Goal: Information Seeking & Learning: Learn about a topic

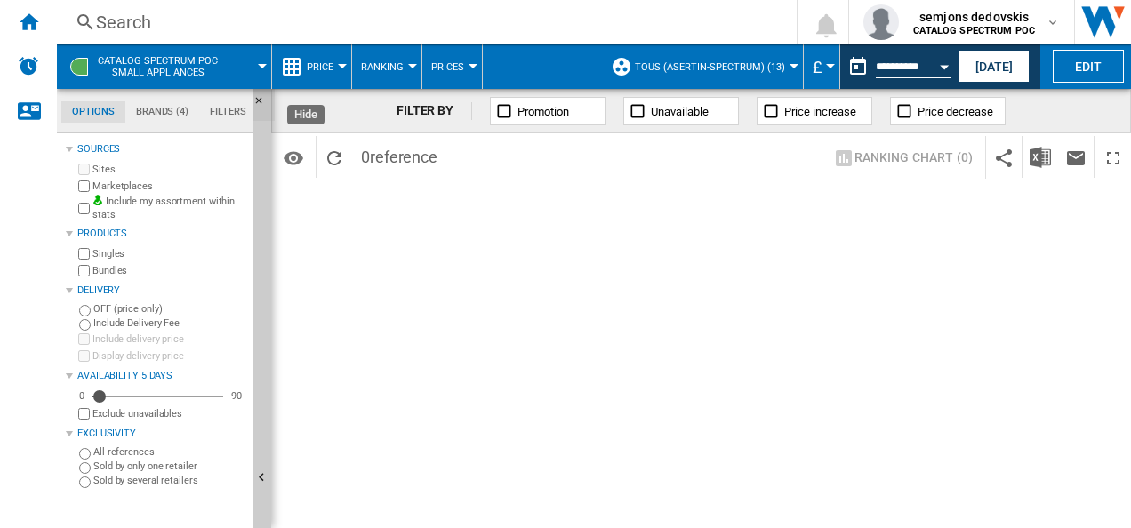
click at [261, 100] on ng-md-icon "Hide" at bounding box center [263, 105] width 21 height 21
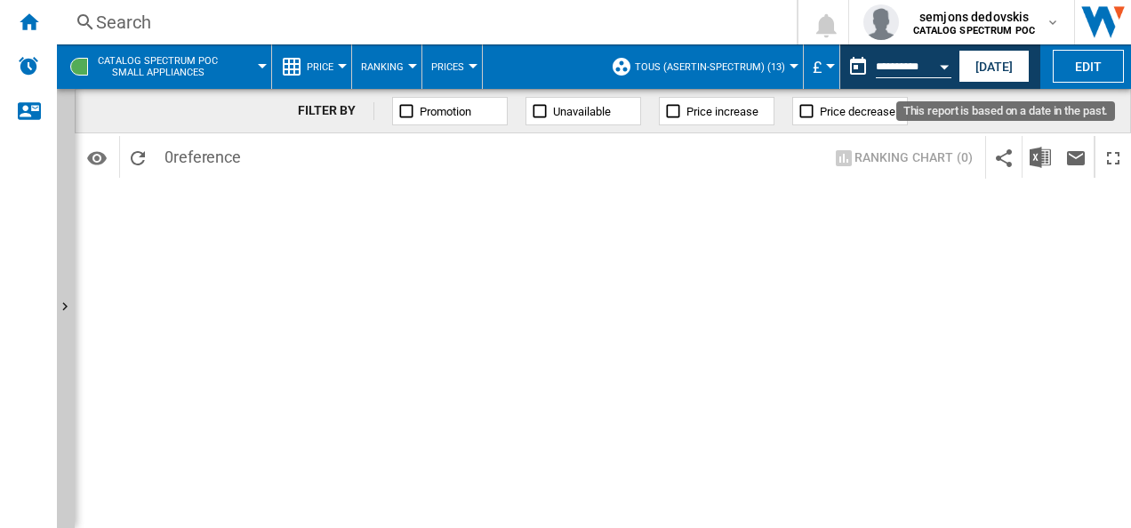
click at [943, 67] on div "Open calendar" at bounding box center [944, 67] width 9 height 4
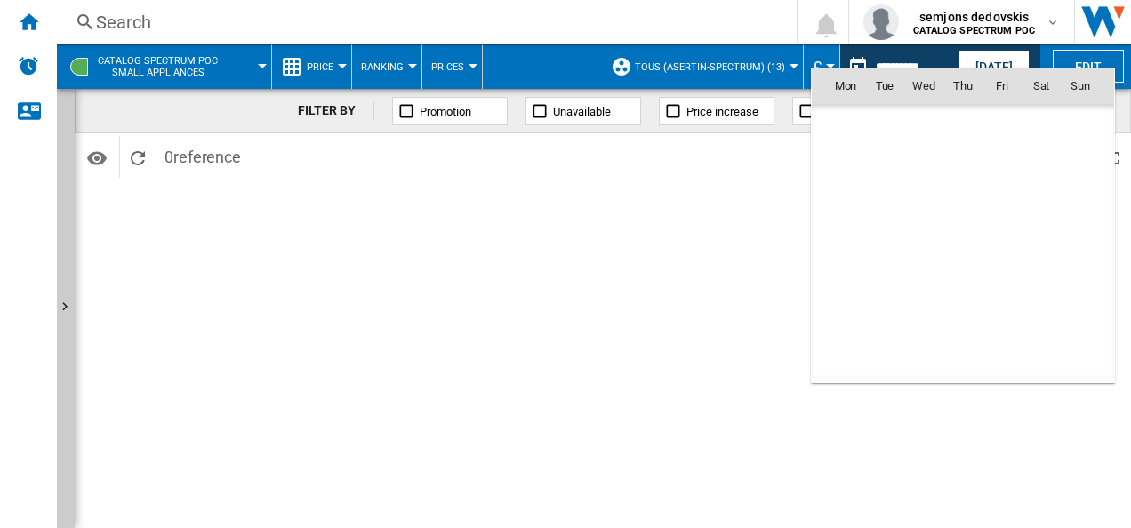
scroll to position [8484, 0]
click at [984, 58] on div at bounding box center [565, 264] width 1131 height 528
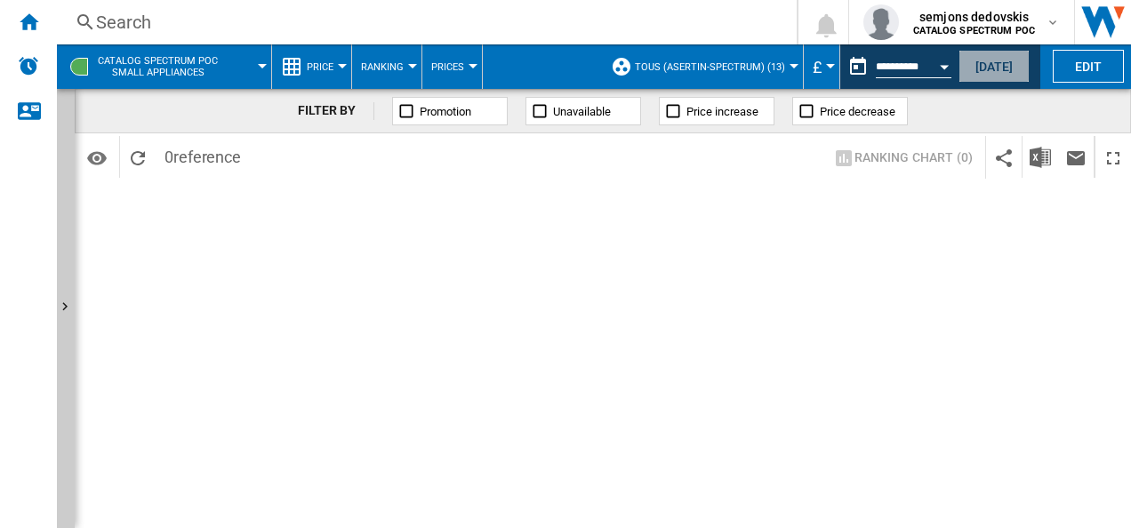
click at [984, 60] on button "[DATE]" at bounding box center [994, 66] width 71 height 33
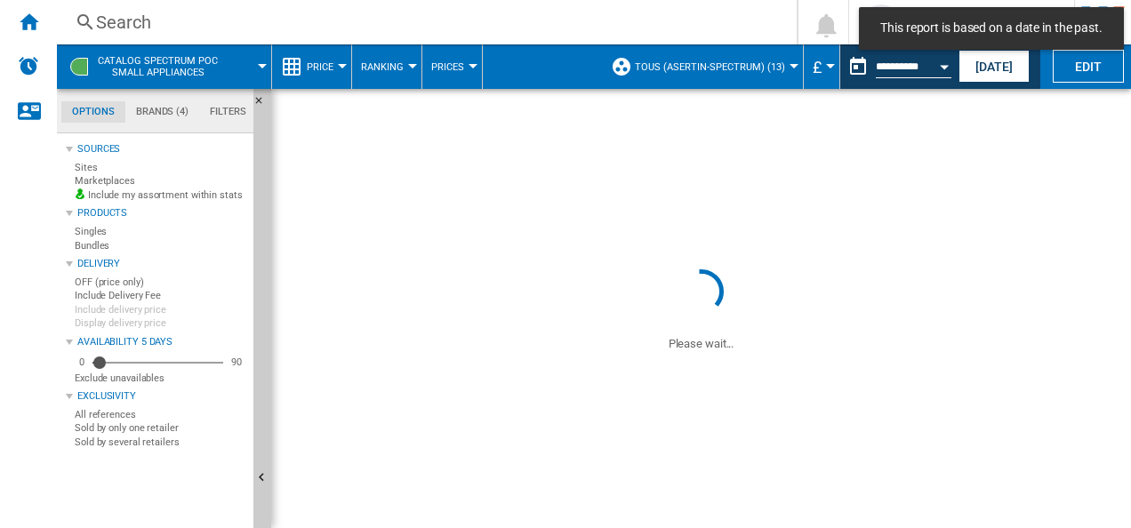
click at [984, 60] on button "[DATE]" at bounding box center [994, 66] width 71 height 33
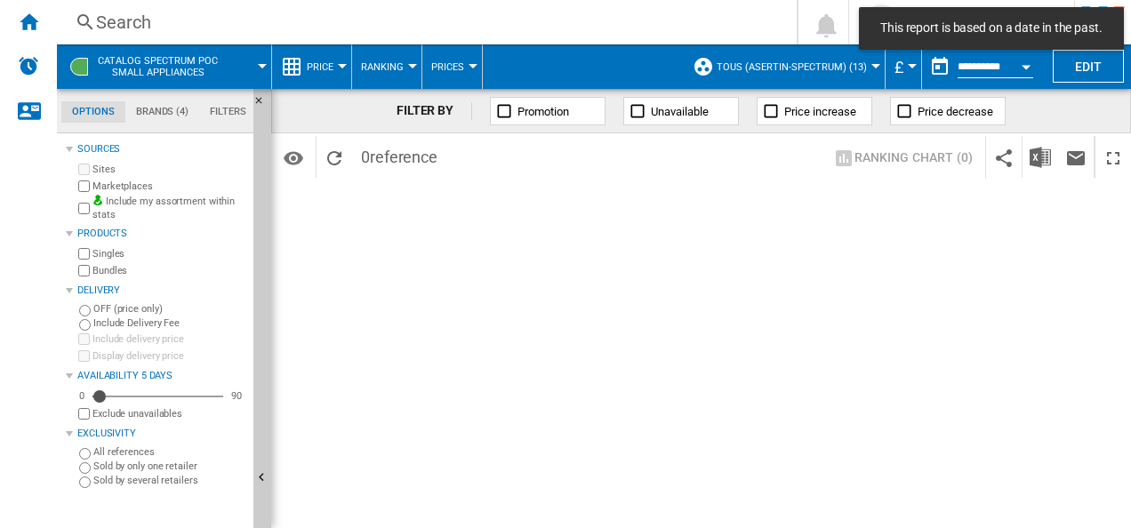
click at [327, 64] on span "Price" at bounding box center [320, 67] width 27 height 12
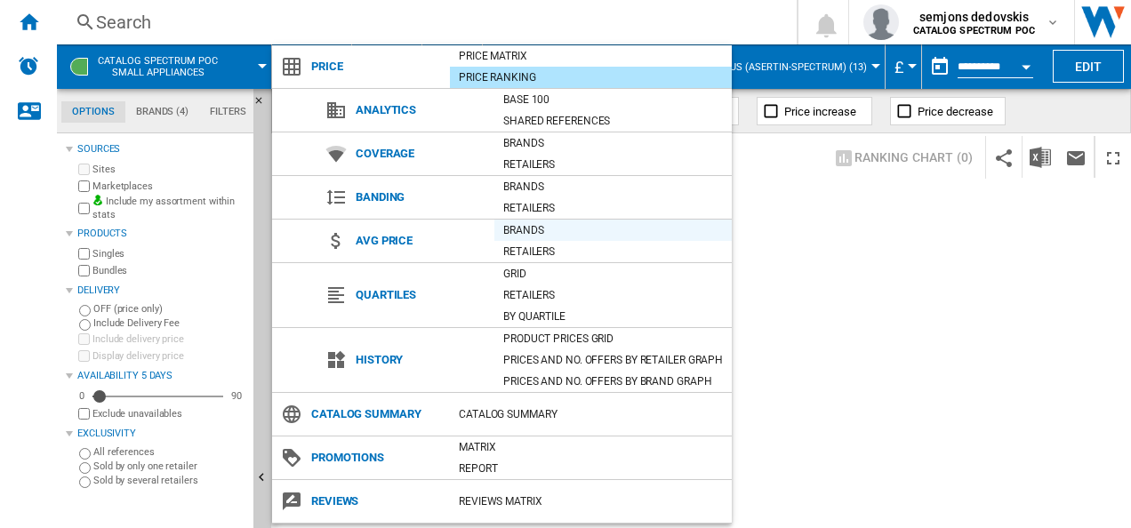
click at [538, 226] on div "Brands" at bounding box center [612, 230] width 237 height 18
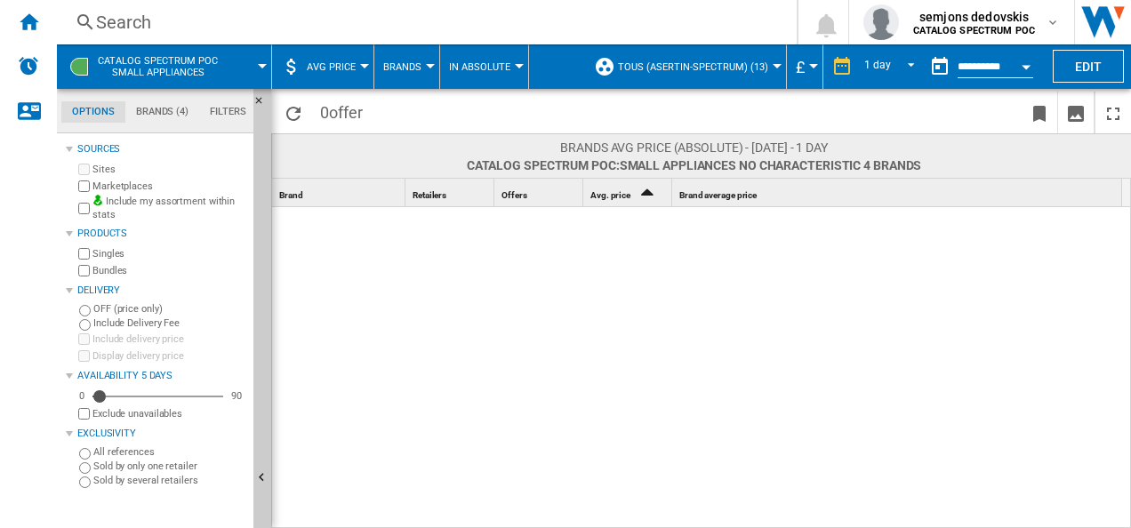
click at [162, 107] on md-tab-item "Brands (4)" at bounding box center [162, 111] width 74 height 21
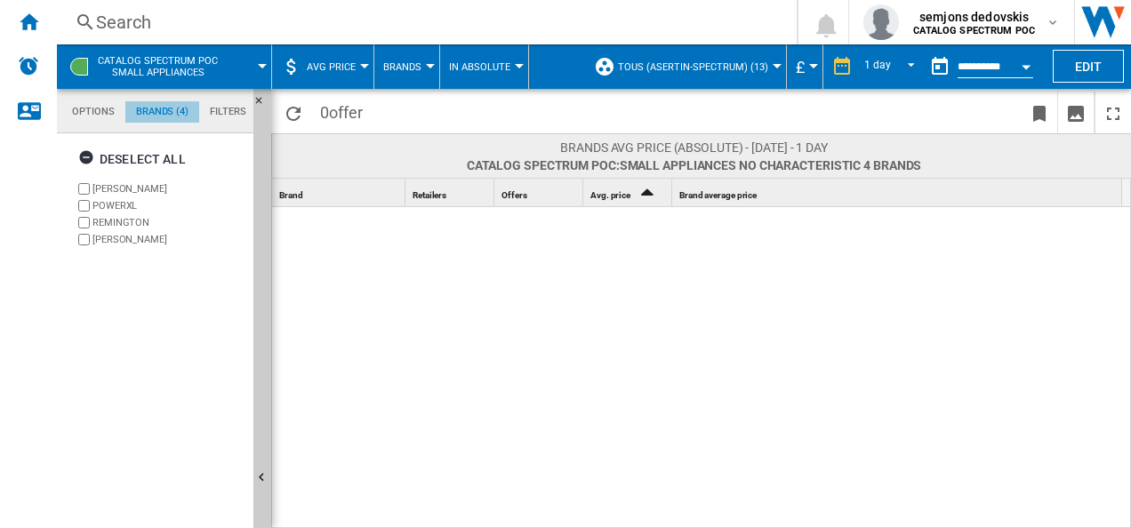
scroll to position [68, 0]
click at [688, 60] on button "TOUS (asertin-spectrum) (13)" at bounding box center [697, 66] width 159 height 44
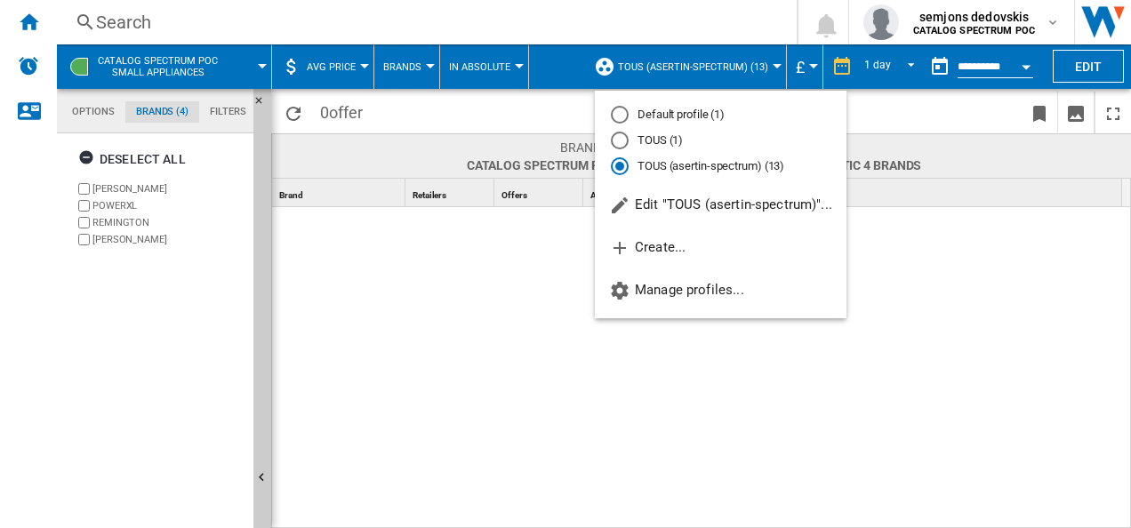
click at [396, 331] on md-backdrop at bounding box center [565, 264] width 1131 height 528
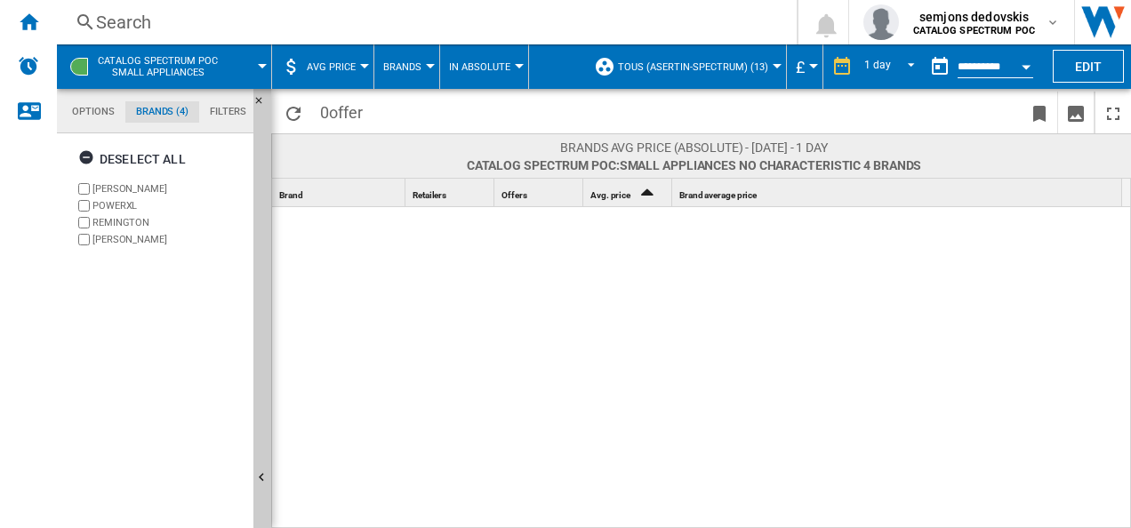
click at [127, 30] on div "Search" at bounding box center [423, 22] width 654 height 25
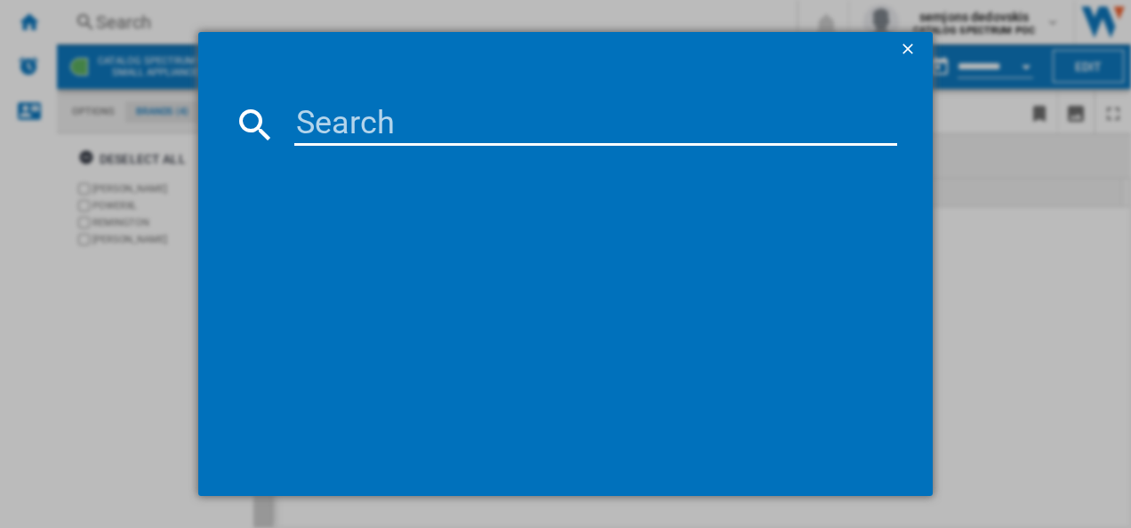
click at [350, 108] on input at bounding box center [596, 124] width 604 height 43
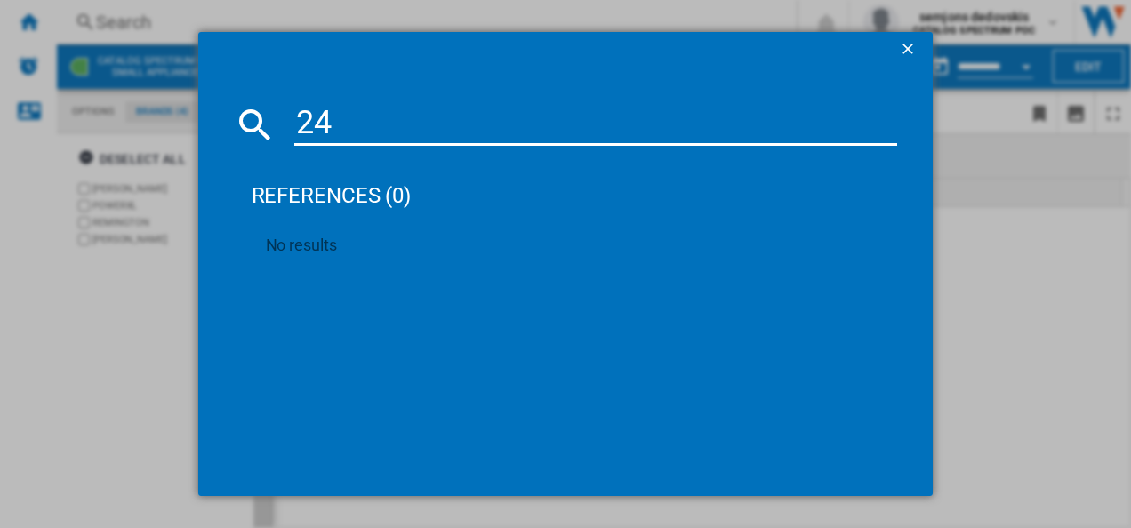
type input "2"
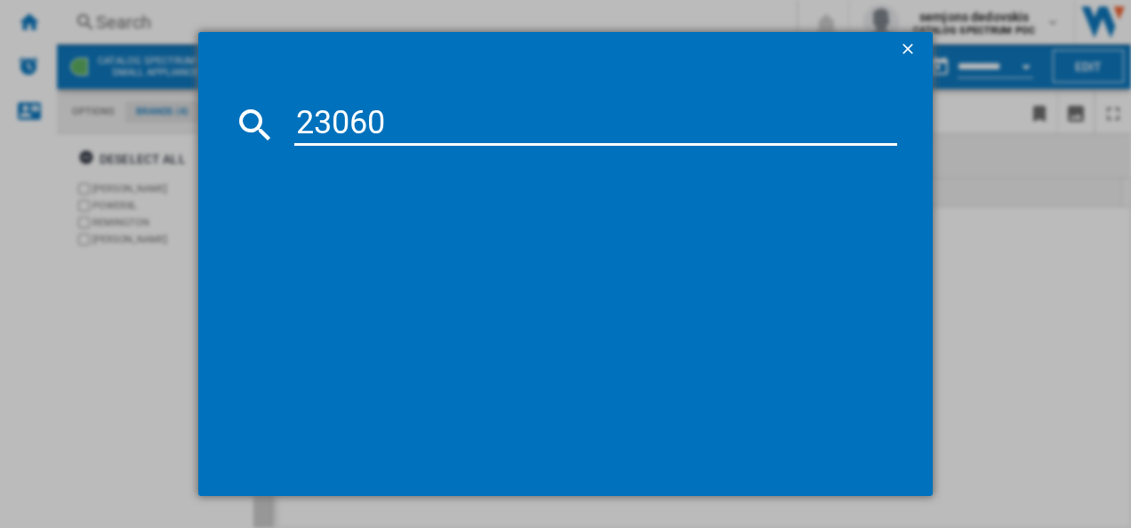
type input "23060"
click at [918, 47] on ng-md-icon "getI18NText('BUTTONS.CLOSE_DIALOG')" at bounding box center [909, 50] width 21 height 21
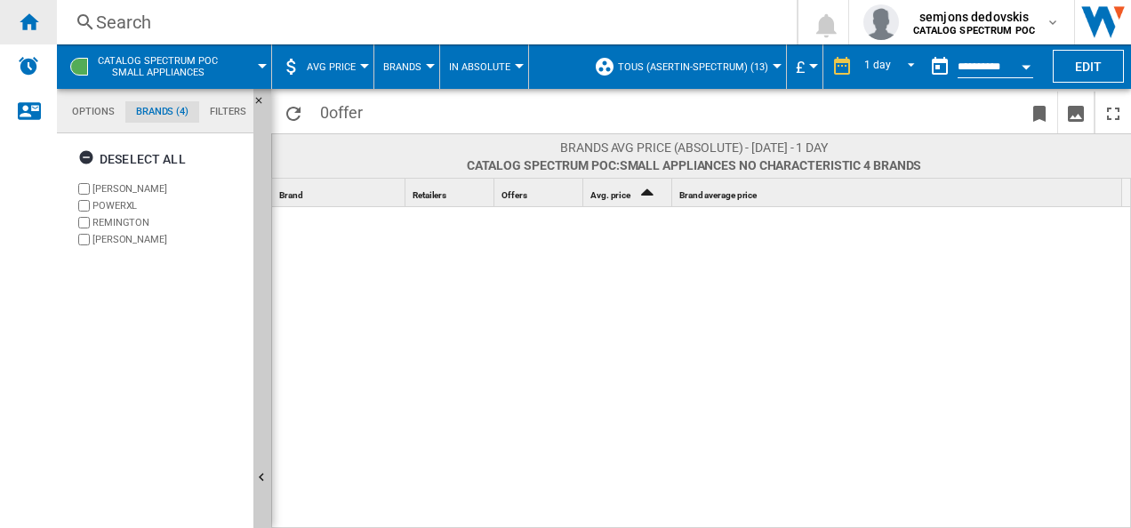
click at [28, 20] on ng-md-icon "Home" at bounding box center [28, 21] width 21 height 21
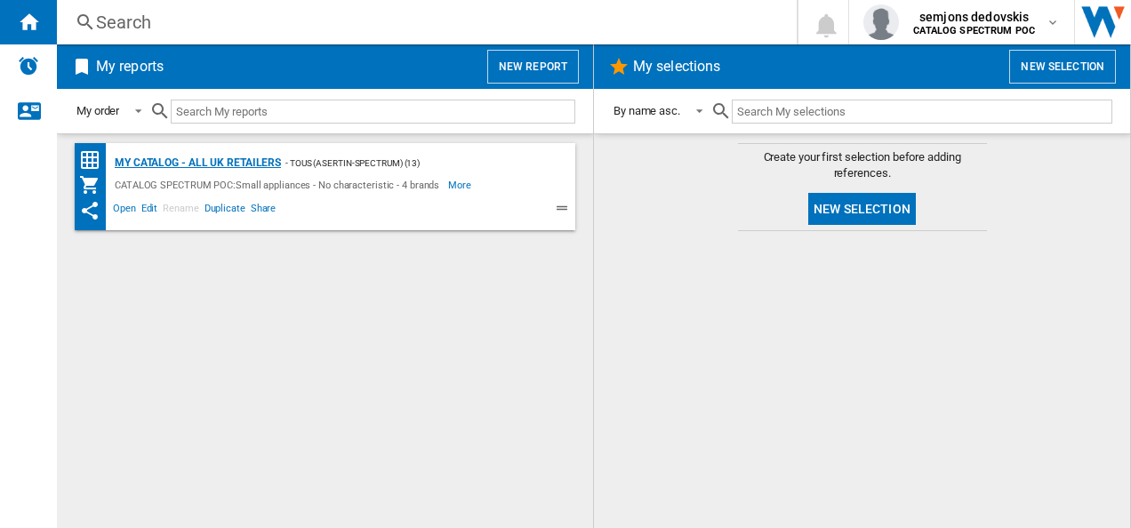
click at [174, 156] on div "My Catalog - all UK retailers" at bounding box center [195, 163] width 171 height 22
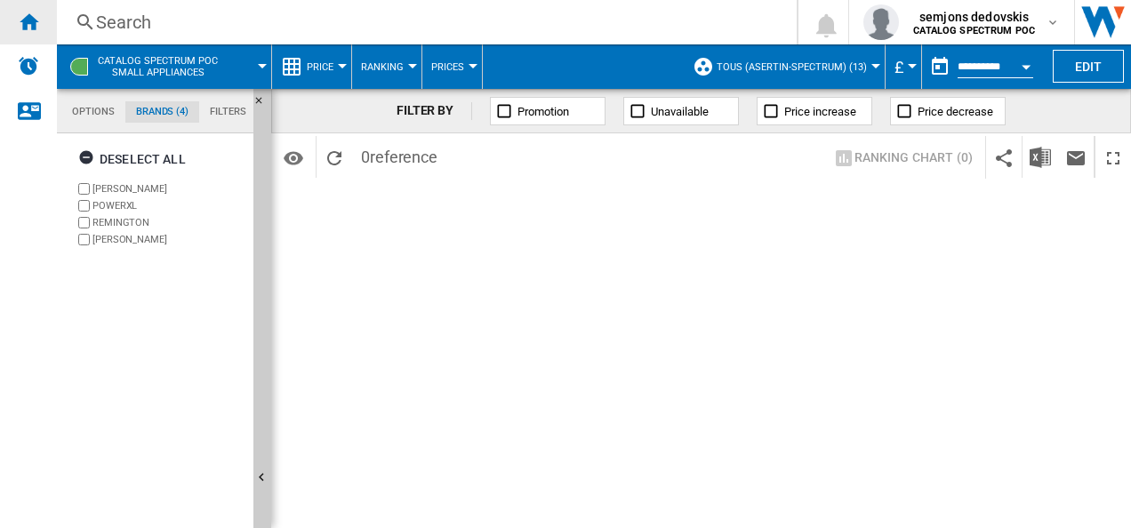
click at [28, 25] on ng-md-icon "Home" at bounding box center [28, 21] width 21 height 21
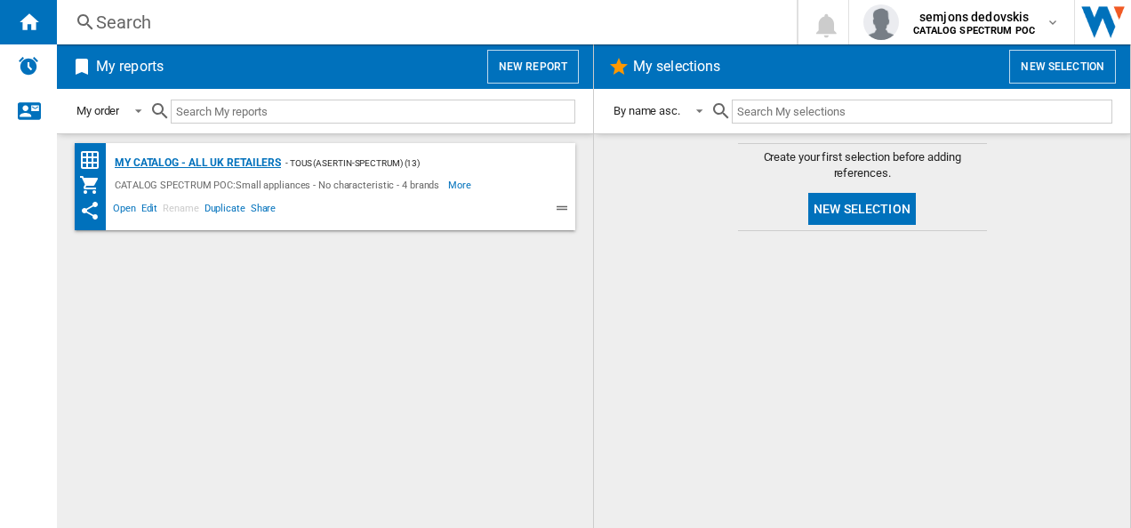
click at [187, 160] on div "My Catalog - all UK retailers" at bounding box center [195, 163] width 171 height 22
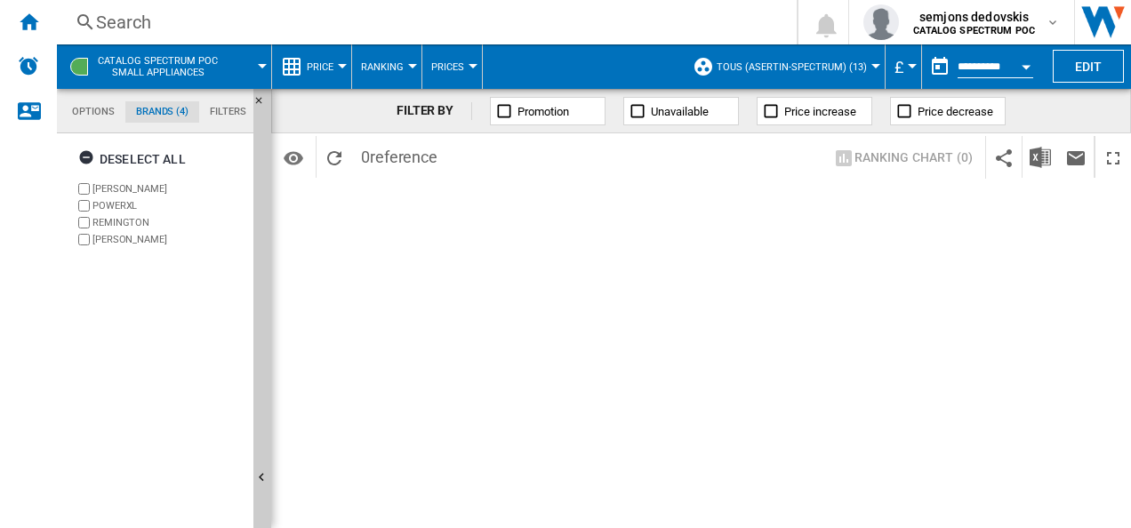
click at [99, 15] on div "Search" at bounding box center [423, 22] width 654 height 25
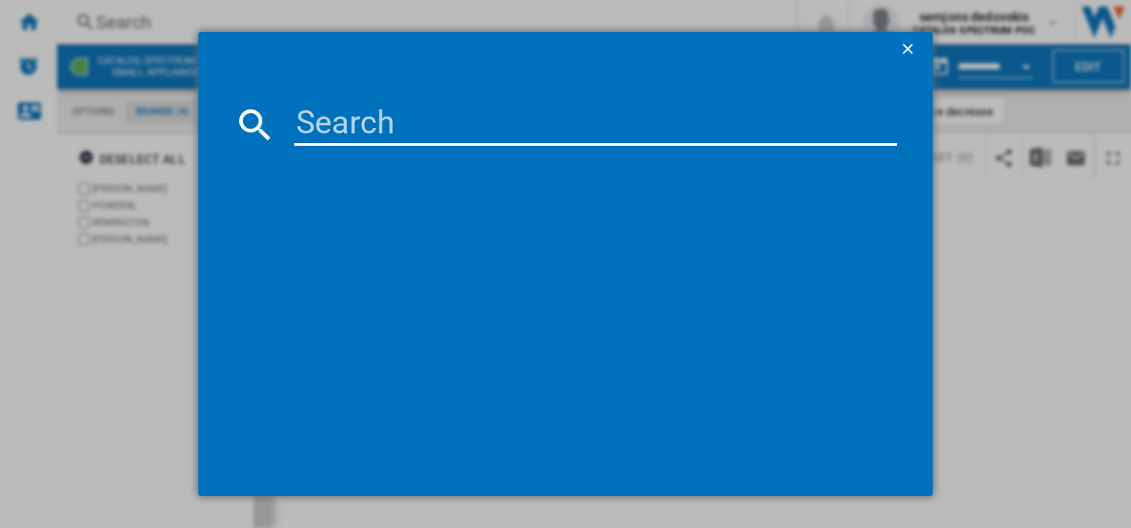
click at [343, 123] on input at bounding box center [596, 124] width 604 height 43
type input "24361"
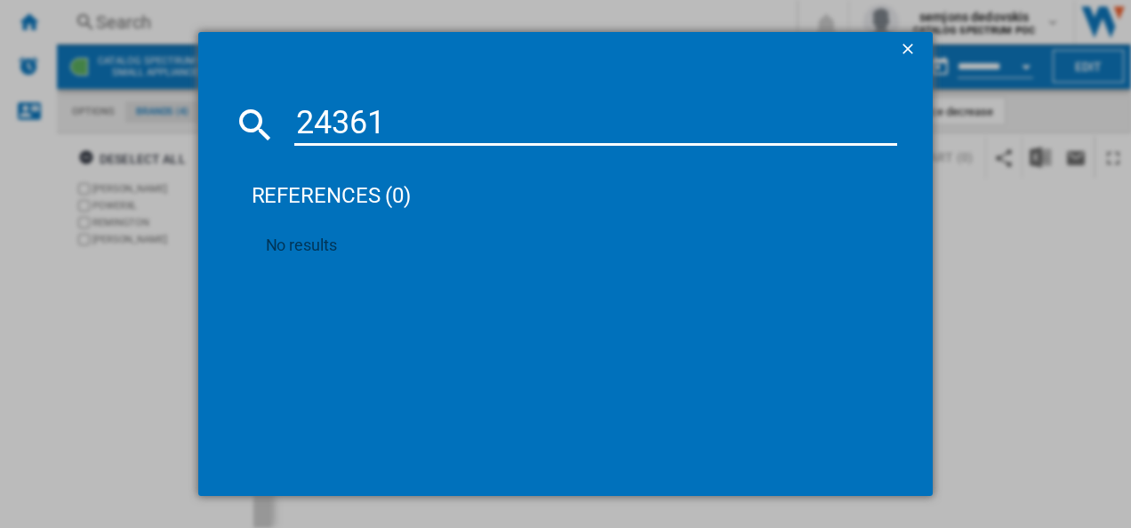
click at [911, 44] on ng-md-icon "getI18NText('BUTTONS.CLOSE_DIALOG')" at bounding box center [909, 50] width 21 height 21
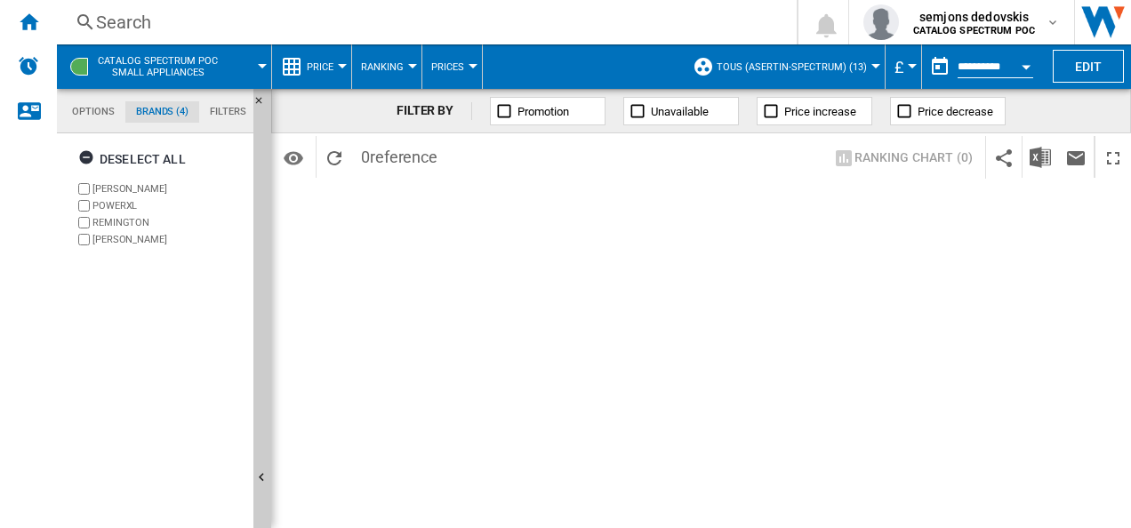
click at [256, 62] on span at bounding box center [253, 66] width 20 height 44
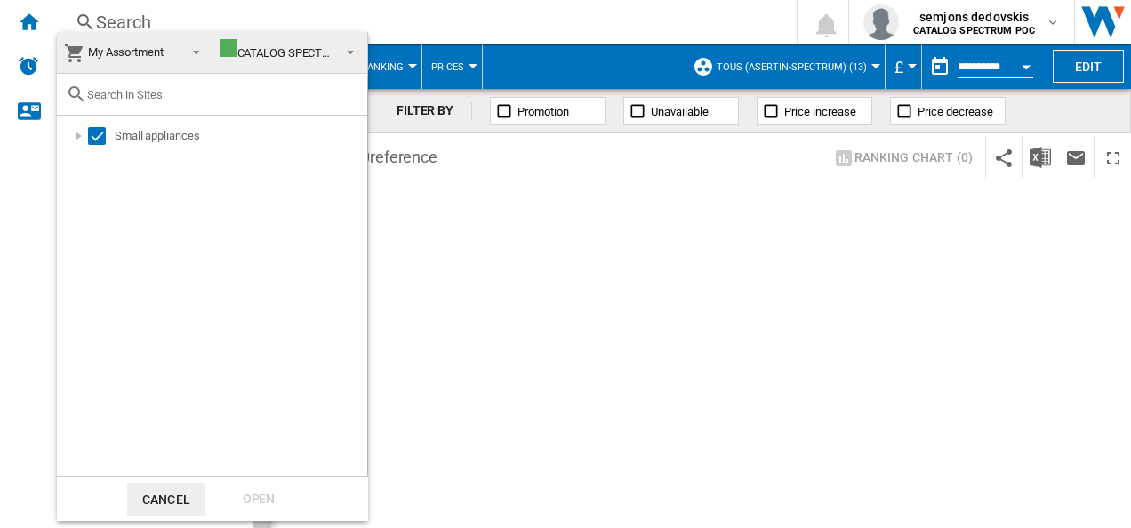
click at [407, 224] on md-backdrop at bounding box center [565, 264] width 1131 height 528
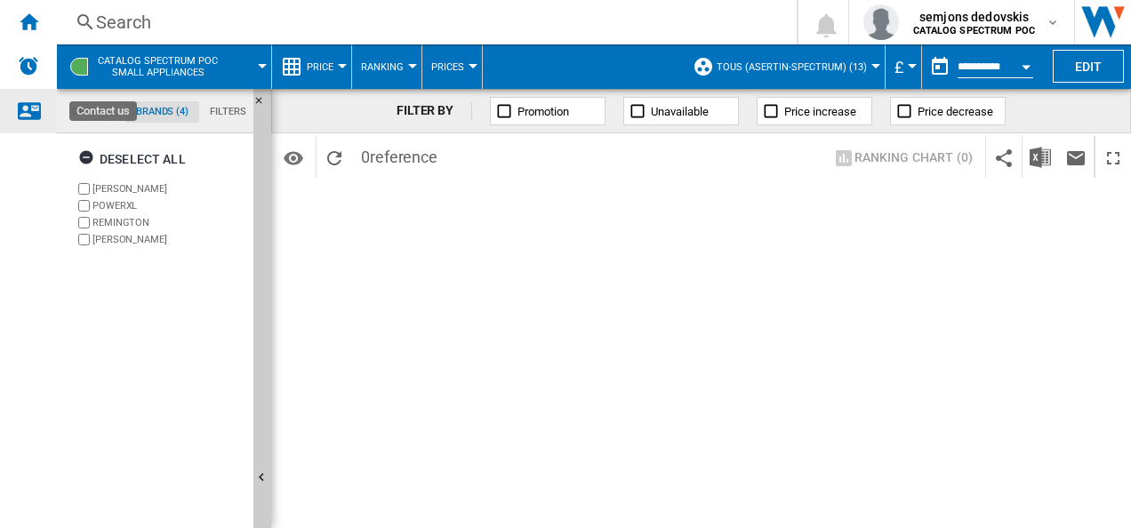
click at [40, 101] on div "Contact us" at bounding box center [28, 111] width 57 height 44
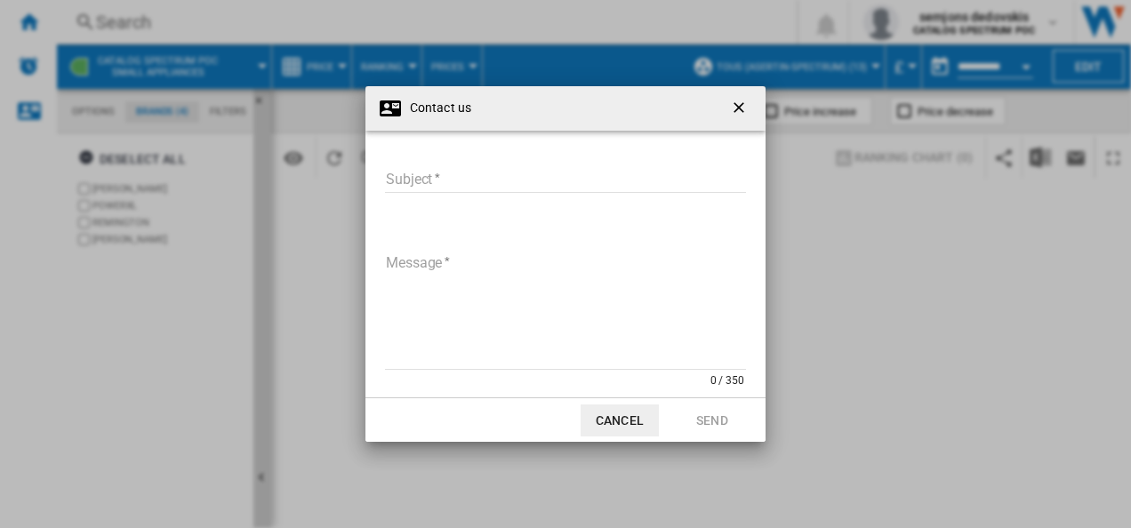
click at [753, 103] on button "button" at bounding box center [741, 109] width 36 height 36
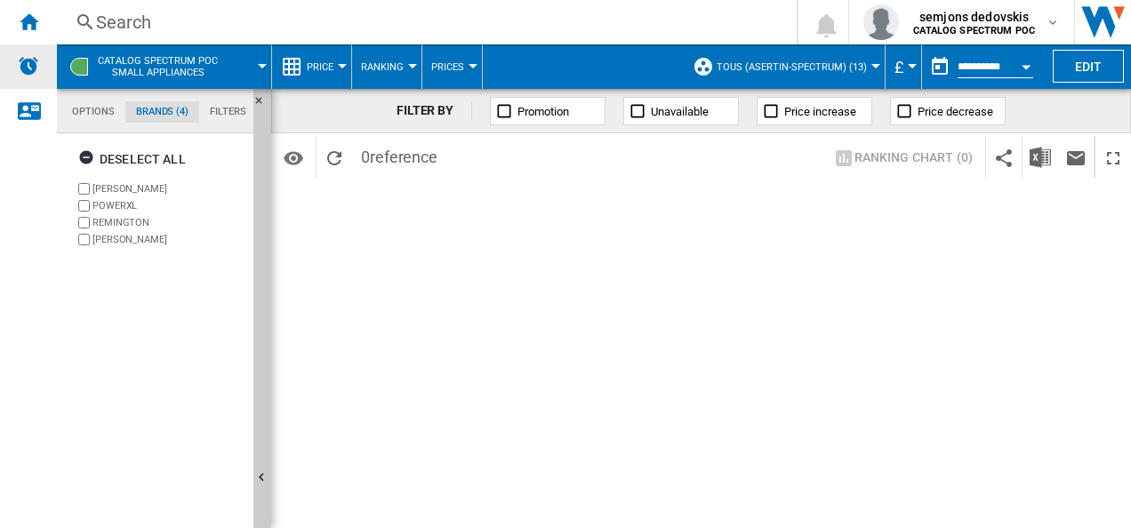
click at [23, 71] on img "Alerts" at bounding box center [28, 65] width 21 height 21
click at [33, 25] on ng-md-icon "Home" at bounding box center [28, 21] width 21 height 21
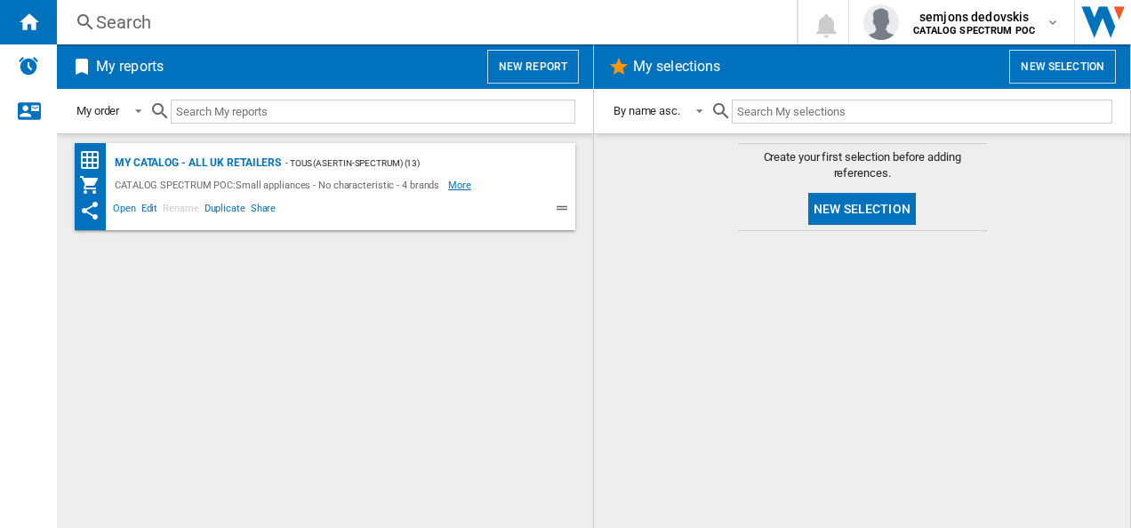
click at [448, 181] on span "More" at bounding box center [461, 184] width 26 height 21
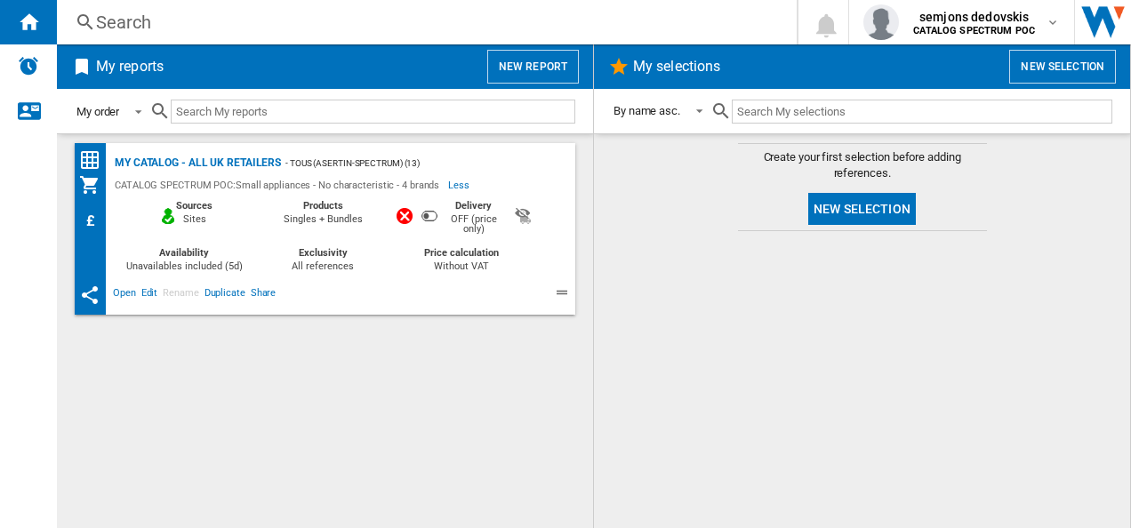
click at [130, 105] on span at bounding box center [133, 110] width 21 height 16
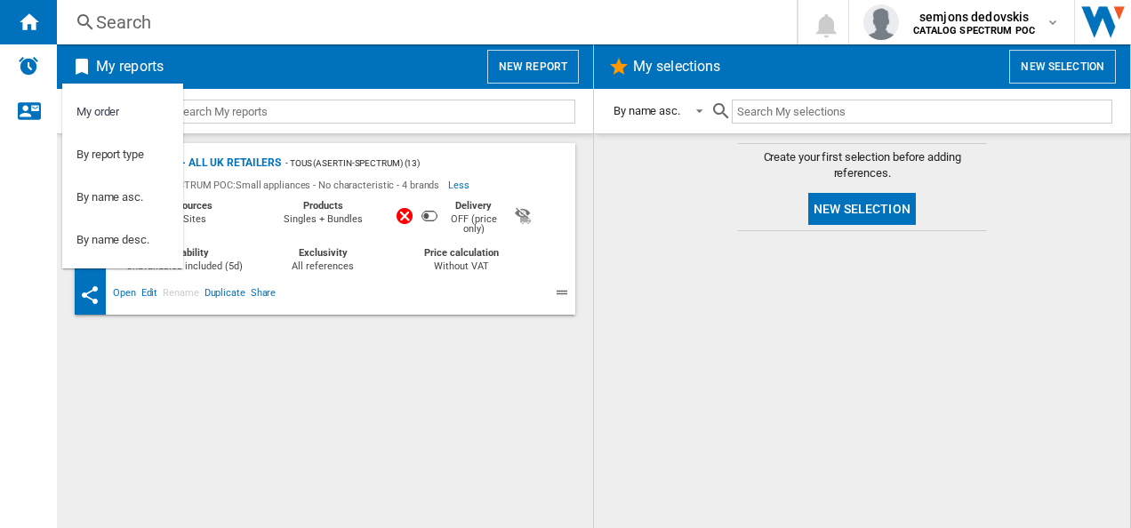
click at [320, 355] on md-backdrop at bounding box center [565, 264] width 1131 height 528
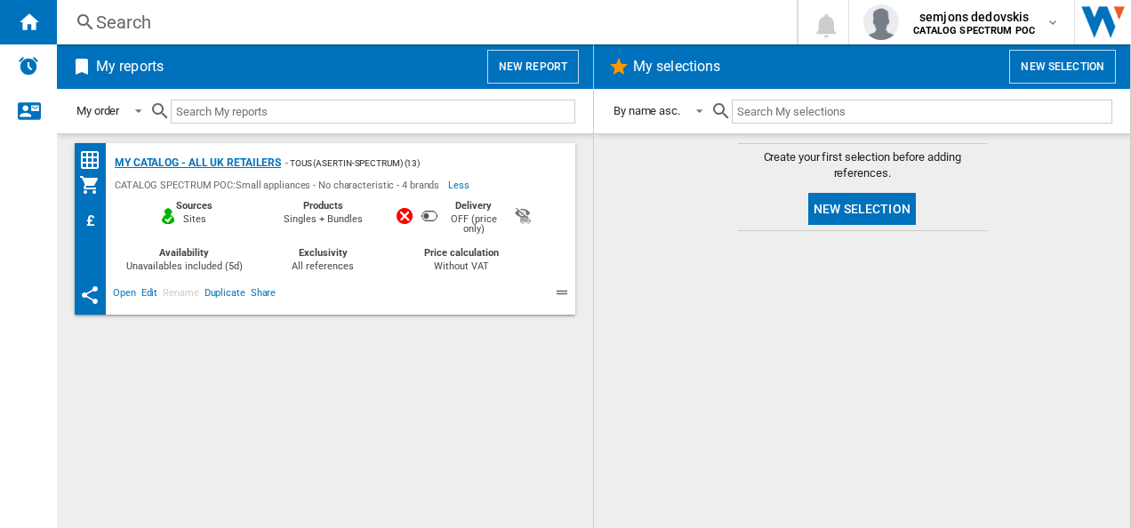
click at [251, 167] on div "My Catalog - all UK retailers" at bounding box center [195, 163] width 171 height 22
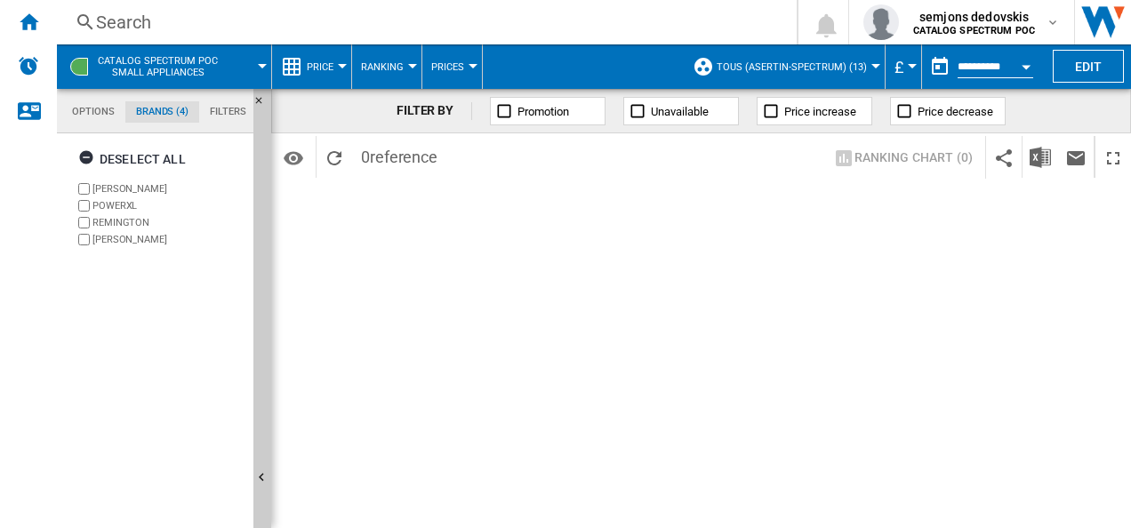
click at [324, 64] on span "Price" at bounding box center [320, 67] width 27 height 12
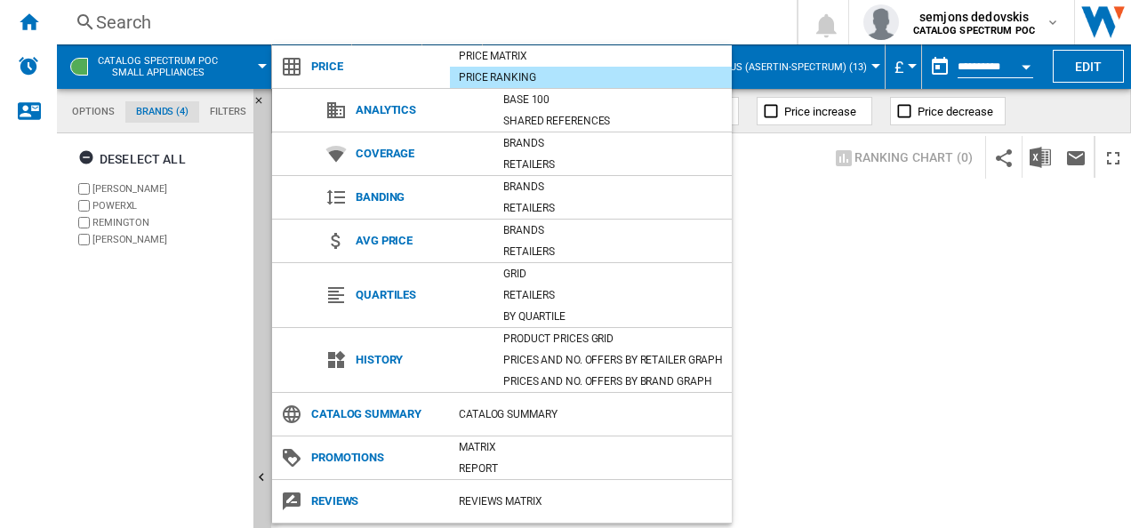
click at [901, 341] on md-backdrop at bounding box center [565, 264] width 1131 height 528
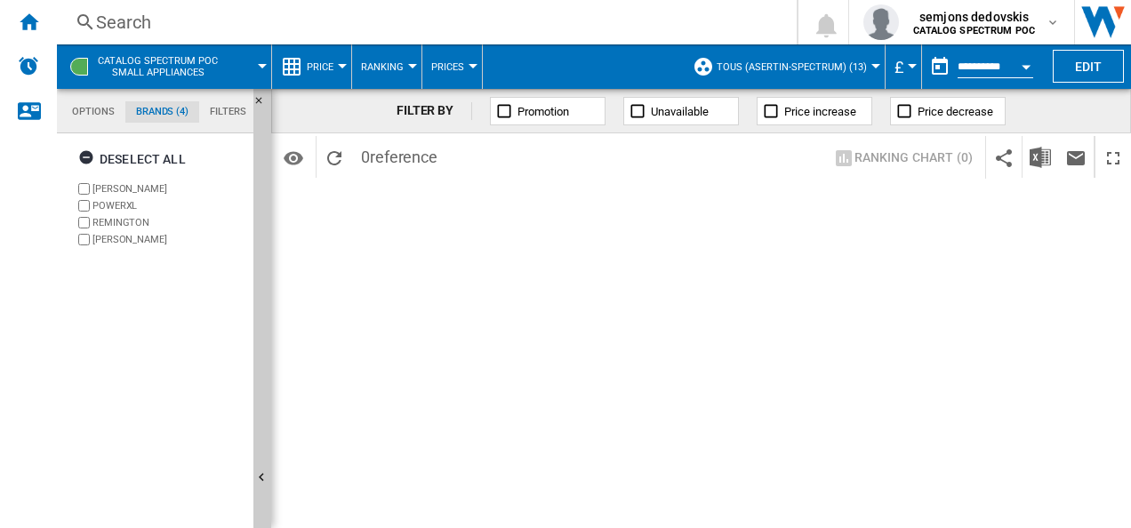
click at [466, 52] on button "Prices" at bounding box center [452, 66] width 42 height 44
click at [398, 76] on md-backdrop at bounding box center [565, 264] width 1131 height 528
click at [380, 67] on span "Ranking" at bounding box center [382, 67] width 43 height 12
click at [491, 16] on md-backdrop at bounding box center [565, 264] width 1131 height 528
